Goal: Task Accomplishment & Management: Manage account settings

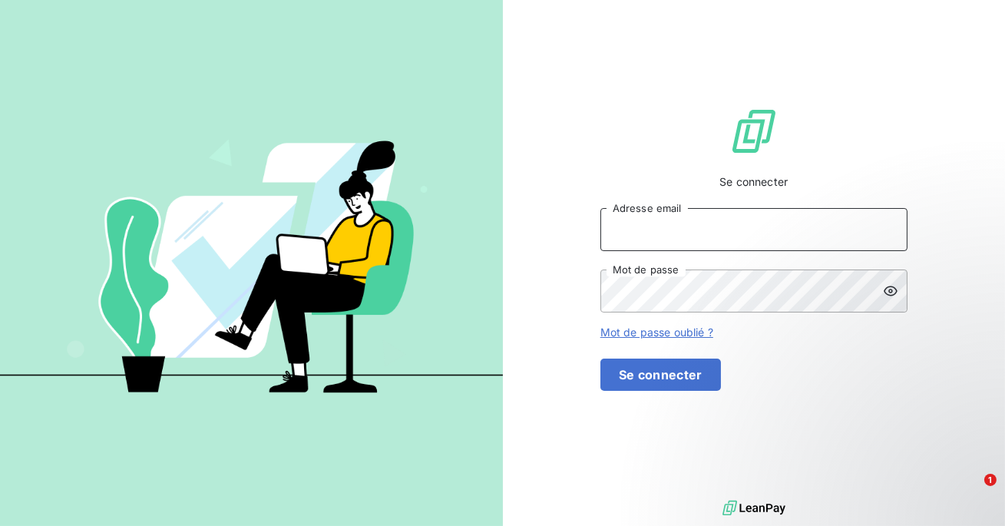
type input "admin@GUANTERRODRIGUEZ"
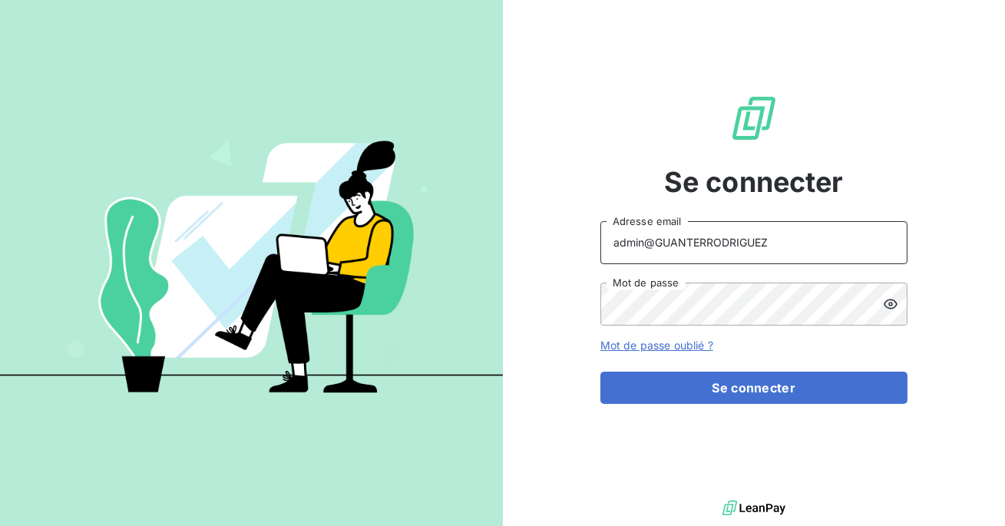
click at [769, 249] on input "admin@GUANTERRODRIGUEZ" at bounding box center [753, 242] width 307 height 43
type input "admin@excovalliance"
click at [600, 371] on button "Se connecter" at bounding box center [753, 387] width 307 height 32
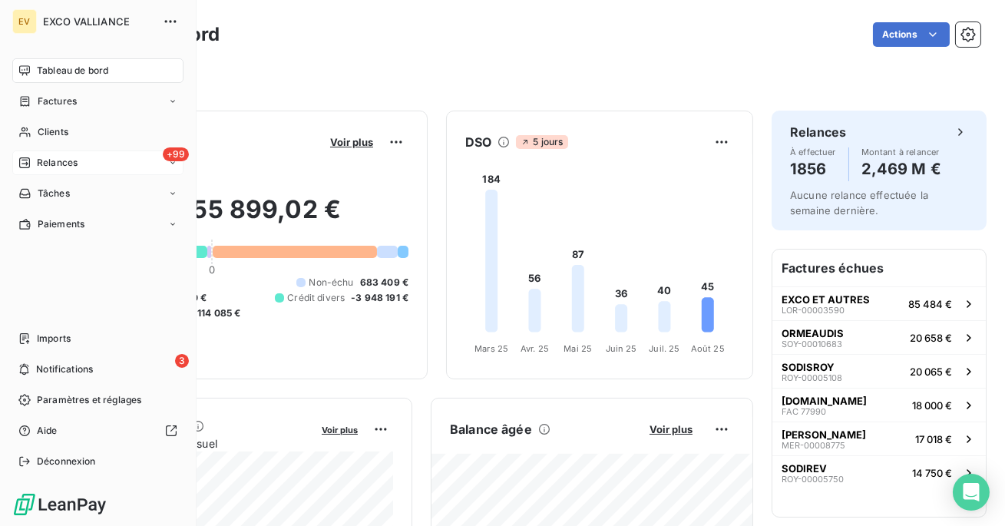
click at [38, 171] on div "+99 Relances" at bounding box center [97, 162] width 171 height 25
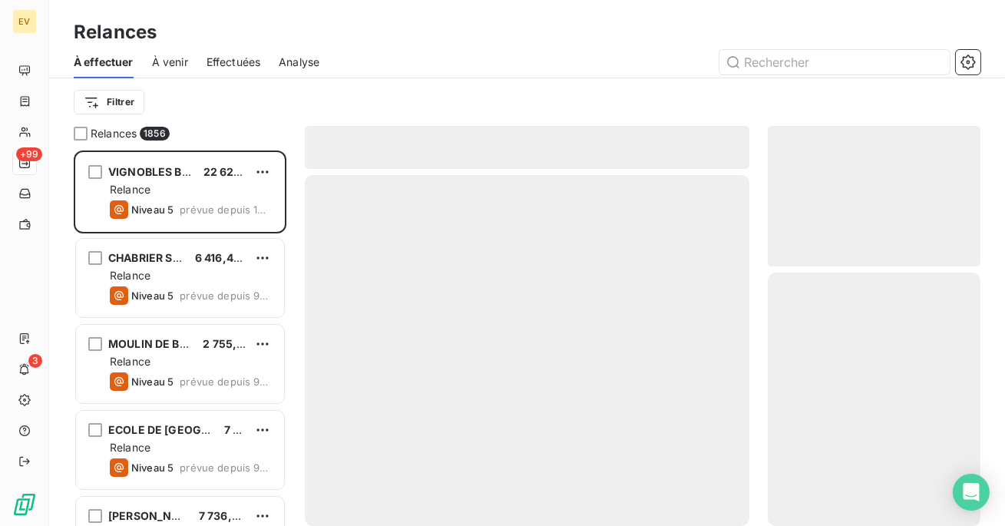
scroll to position [375, 213]
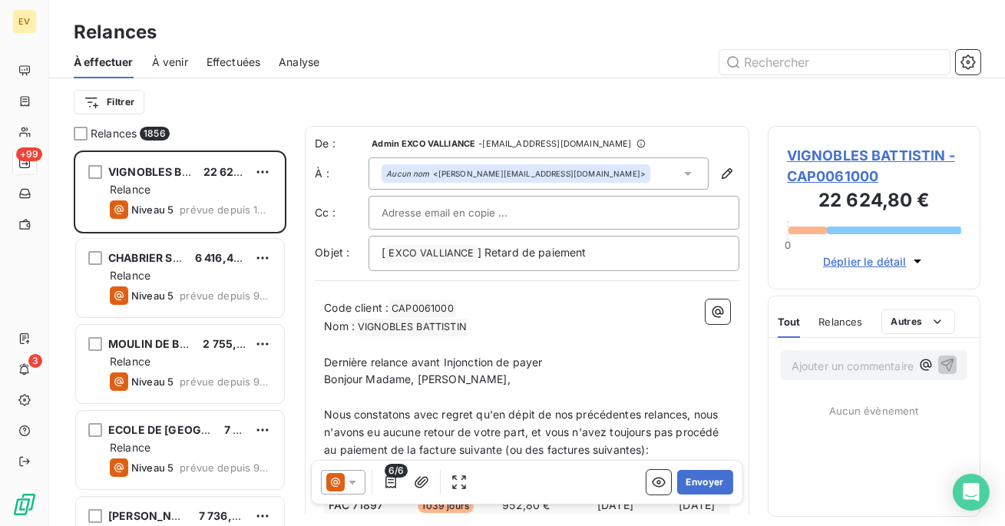
click at [244, 64] on span "Effectuées" at bounding box center [233, 61] width 54 height 15
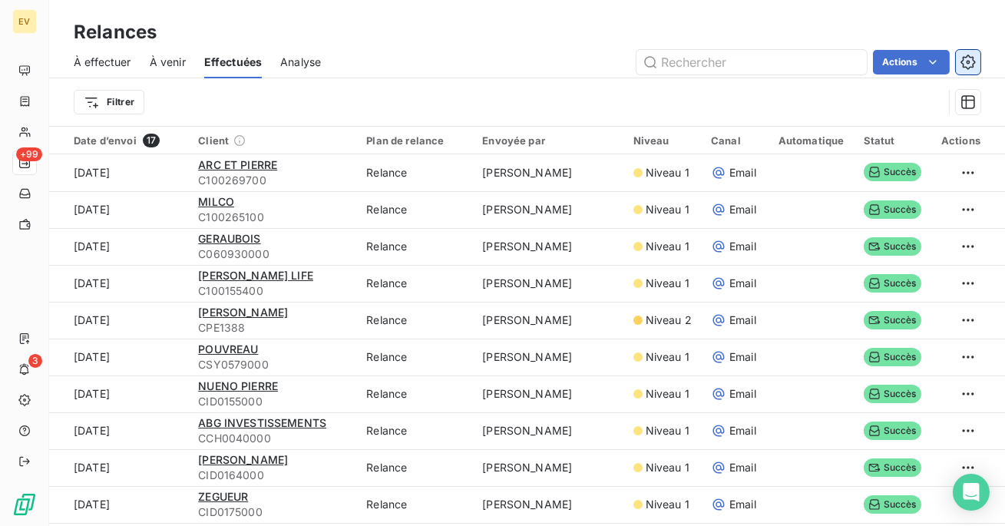
click at [973, 51] on button "button" at bounding box center [968, 62] width 25 height 25
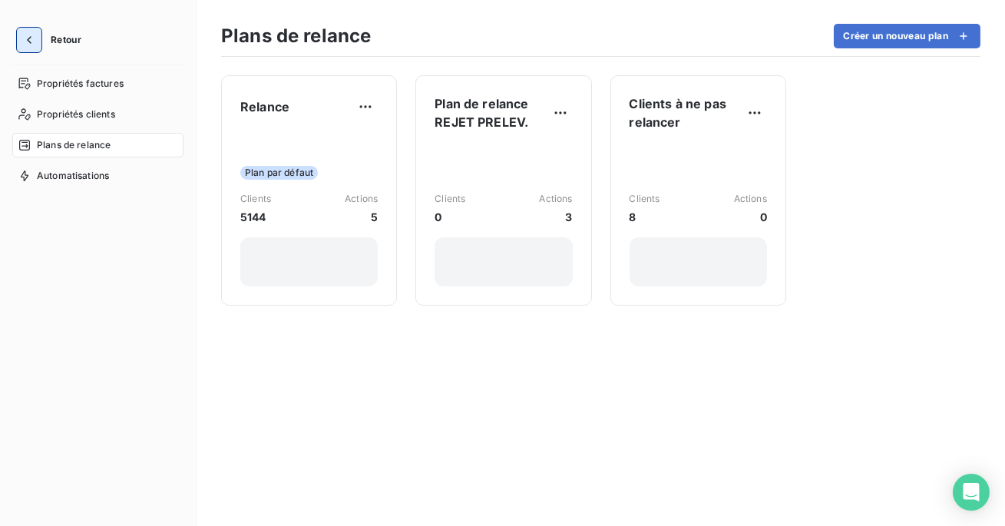
click at [30, 38] on icon "button" at bounding box center [28, 39] width 15 height 15
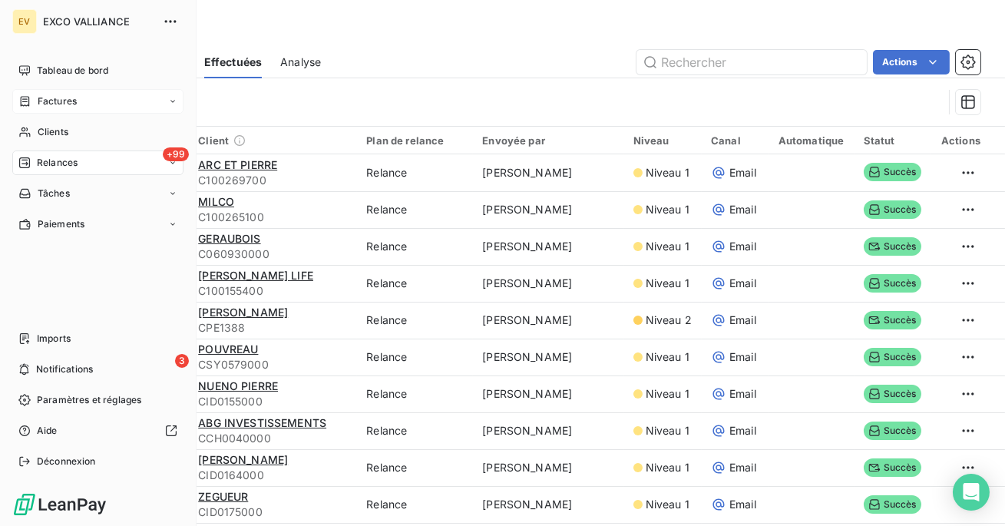
click at [95, 108] on div "Factures" at bounding box center [97, 101] width 171 height 25
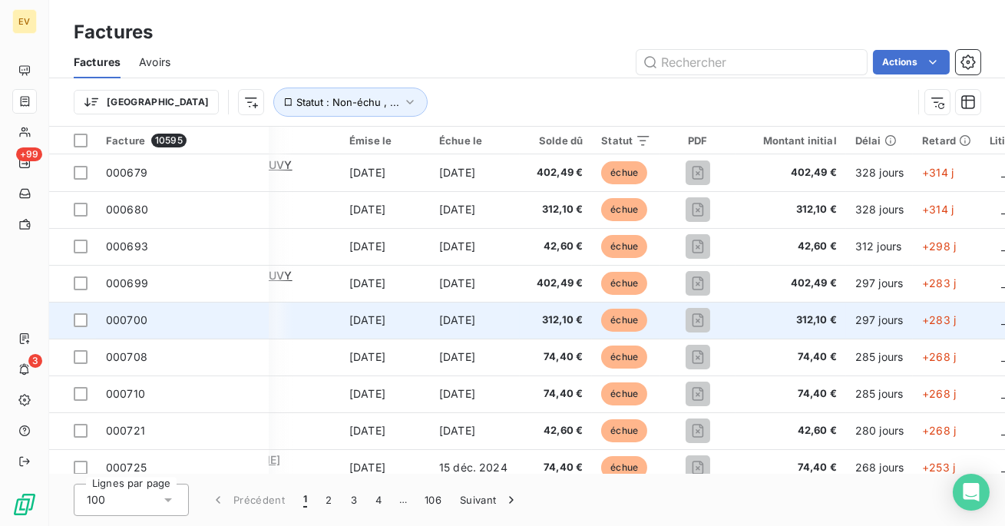
scroll to position [0, 200]
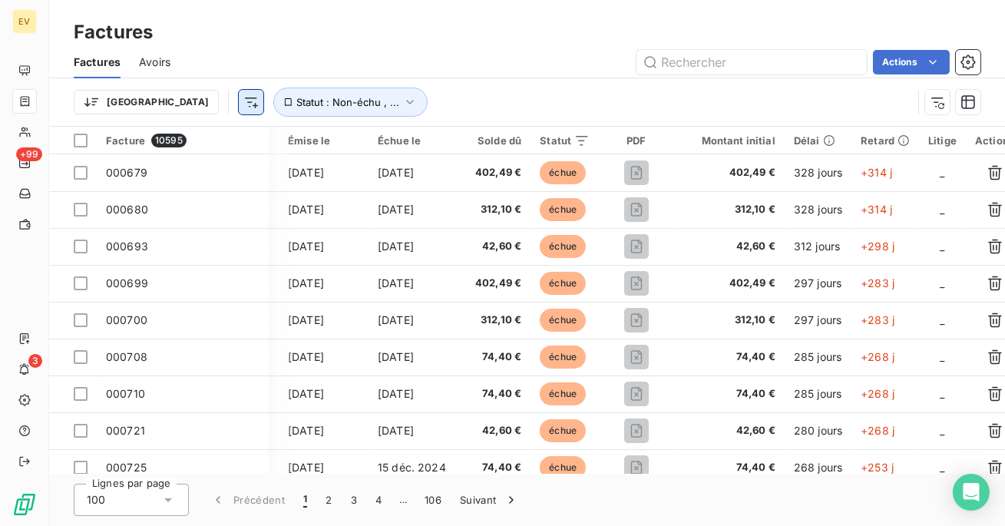
click at [166, 105] on html "EV +99 3 Factures Factures Avoirs Actions Trier Statut : Non-échu , ... Facture…" at bounding box center [502, 263] width 1005 height 526
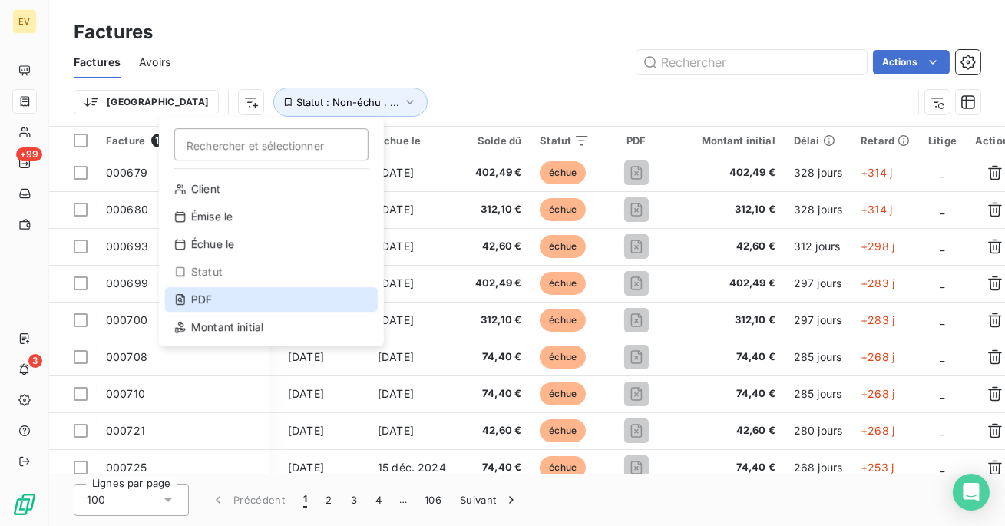
click at [203, 298] on div "PDF" at bounding box center [271, 299] width 213 height 25
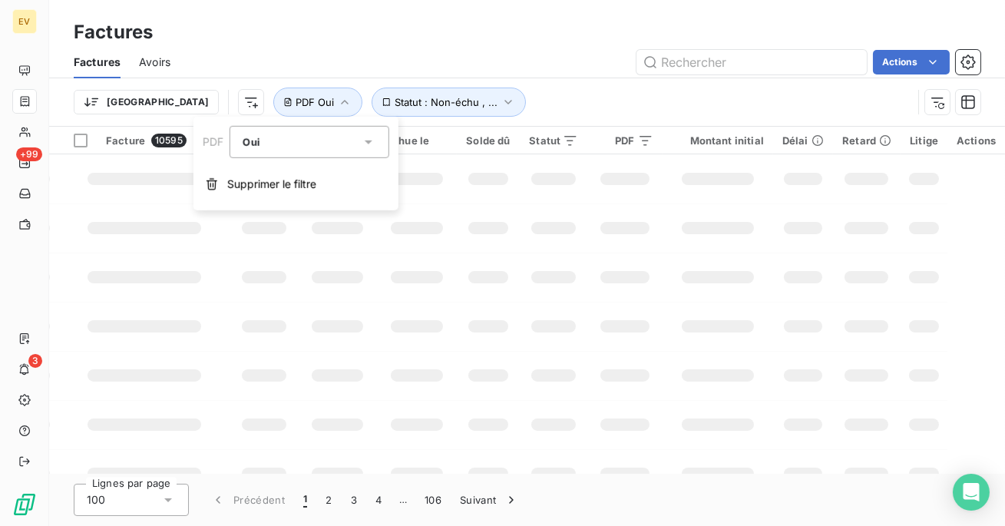
scroll to position [0, 33]
click at [527, 100] on div "Trier Statut : Non-échu , ... PDF Oui" at bounding box center [493, 101] width 838 height 29
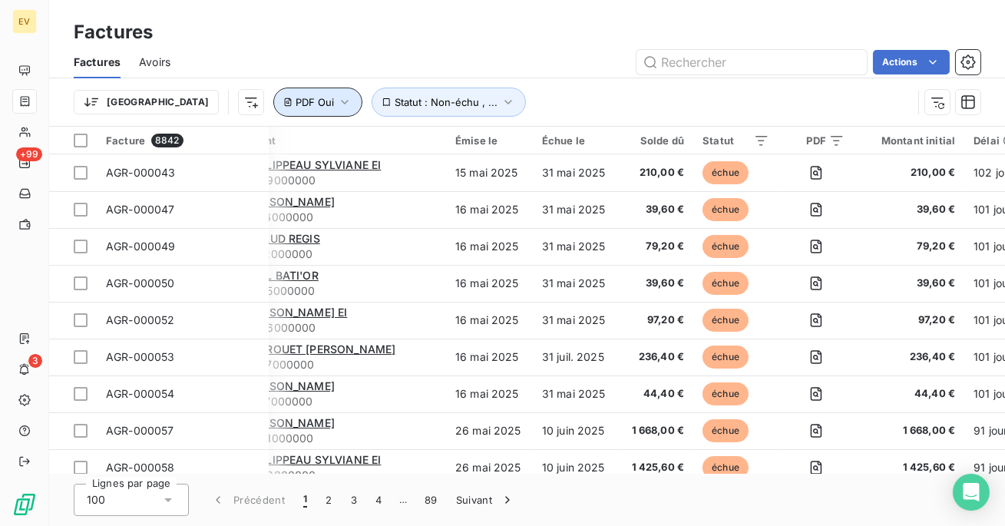
click at [337, 94] on icon "button" at bounding box center [344, 101] width 15 height 15
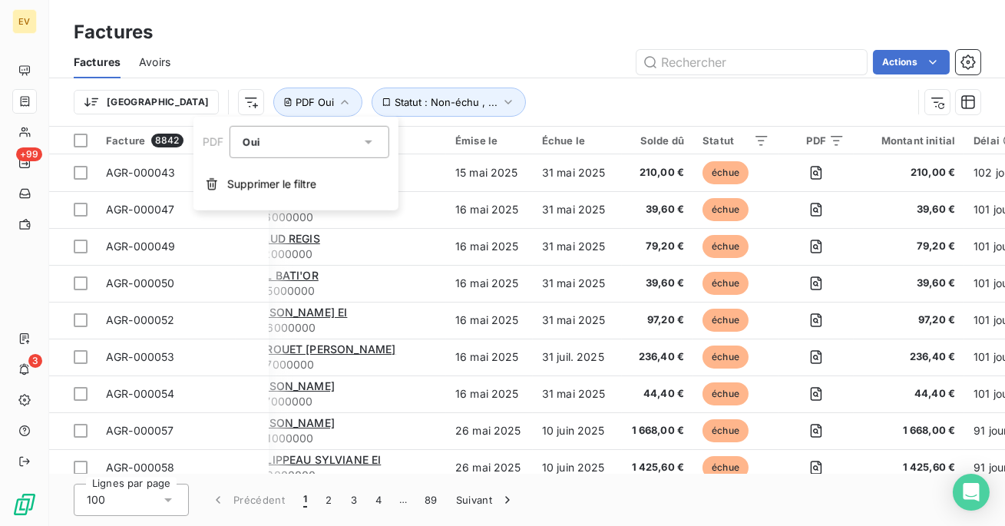
click at [273, 144] on div "Oui is_true" at bounding box center [302, 141] width 118 height 21
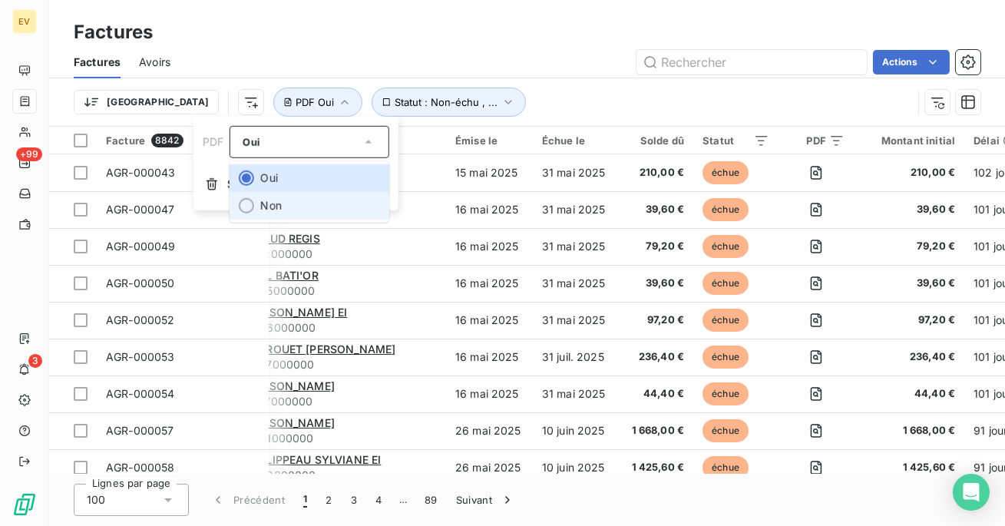
click at [269, 200] on li "Non" at bounding box center [309, 206] width 160 height 28
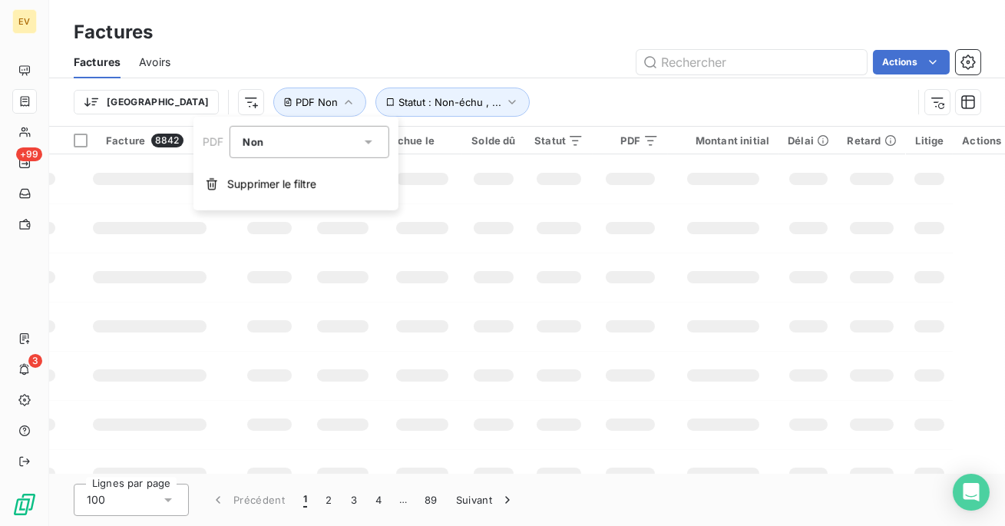
click at [507, 86] on div "Trier Statut : Non-échu , ... PDF Non" at bounding box center [527, 102] width 906 height 48
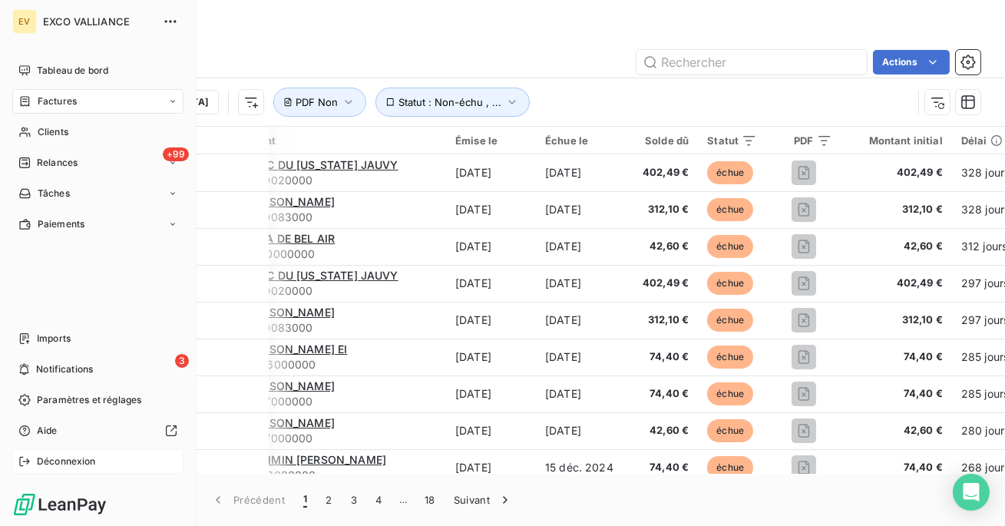
click at [29, 458] on icon at bounding box center [24, 461] width 12 height 12
